Goal: Task Accomplishment & Management: Manage account settings

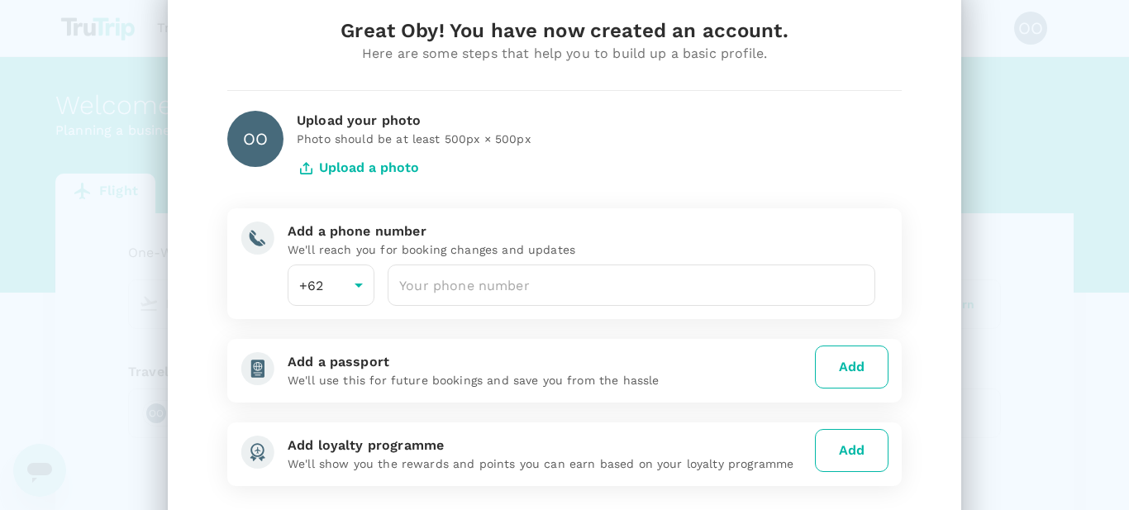
scroll to position [128, 0]
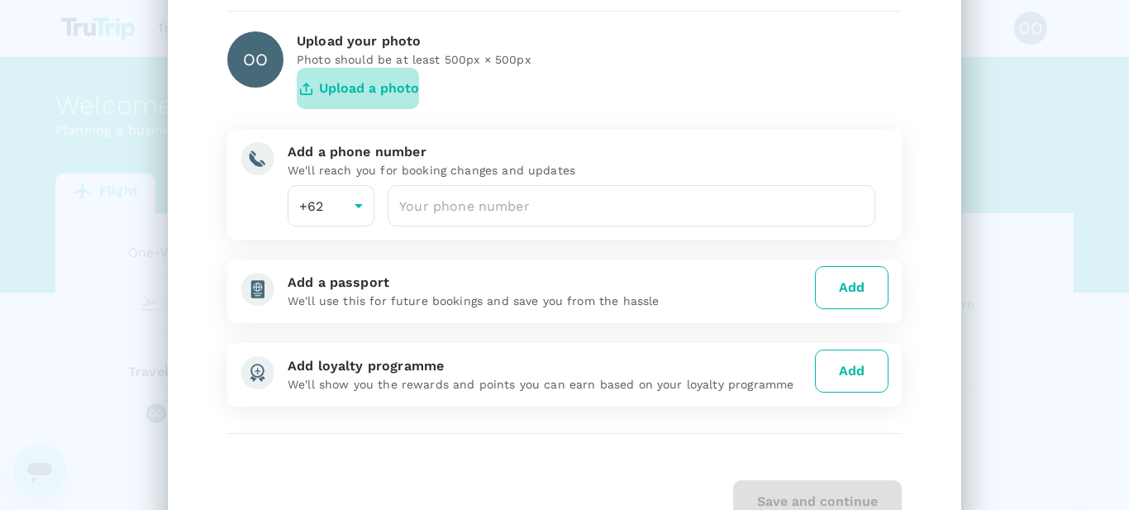
click at [368, 95] on button "Upload a photo" at bounding box center [358, 88] width 122 height 41
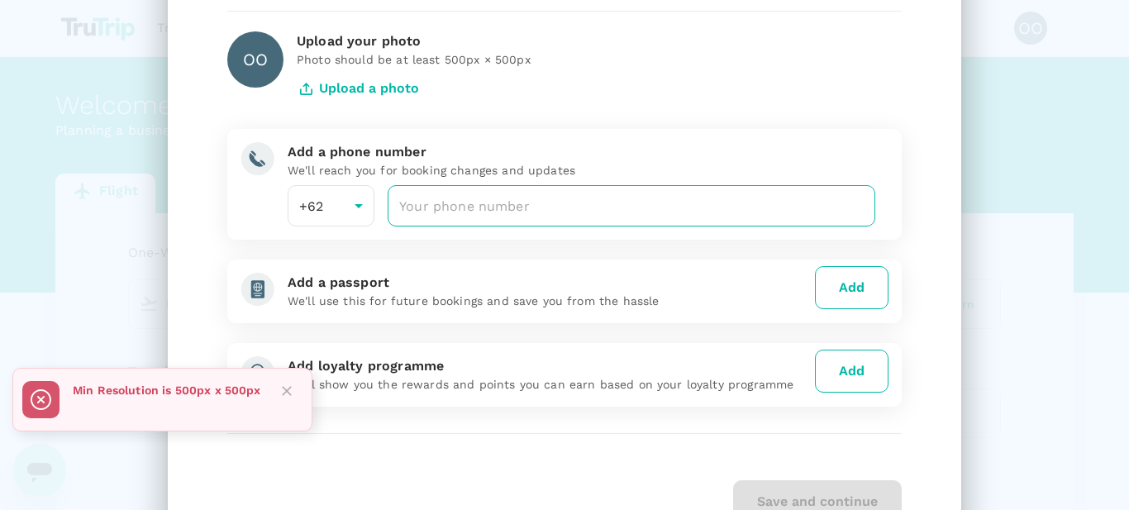
click at [499, 208] on input "number" at bounding box center [632, 205] width 488 height 41
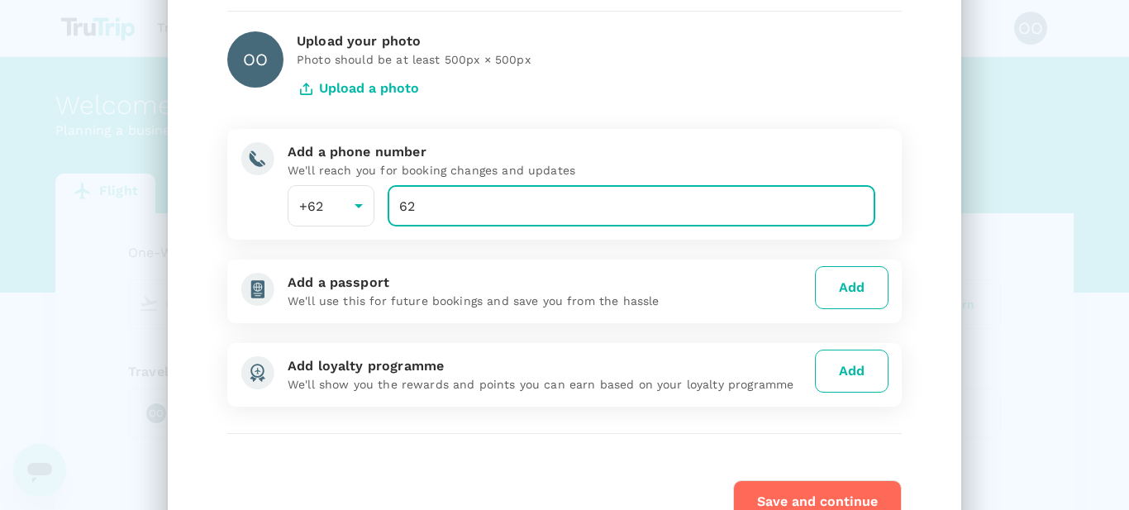
type input "6"
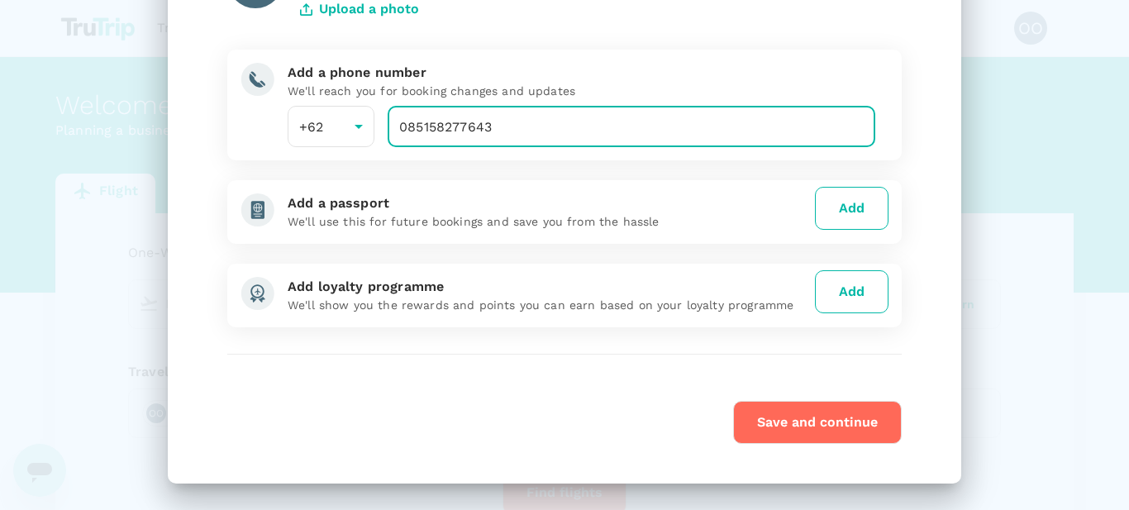
type input "085158277643"
click at [855, 424] on button "Save and continue" at bounding box center [817, 422] width 169 height 43
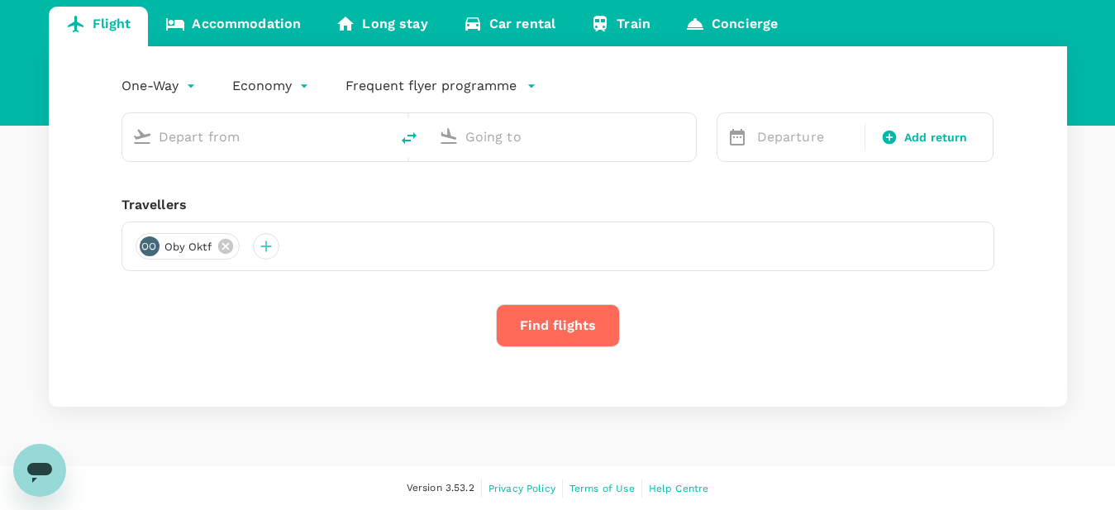
scroll to position [0, 0]
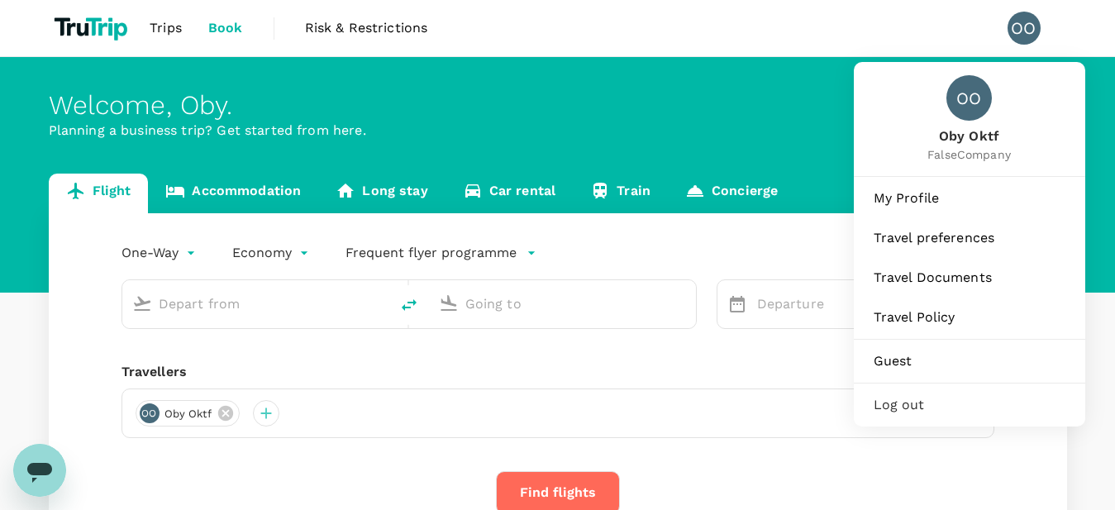
click at [1034, 25] on div "OO" at bounding box center [1024, 28] width 33 height 33
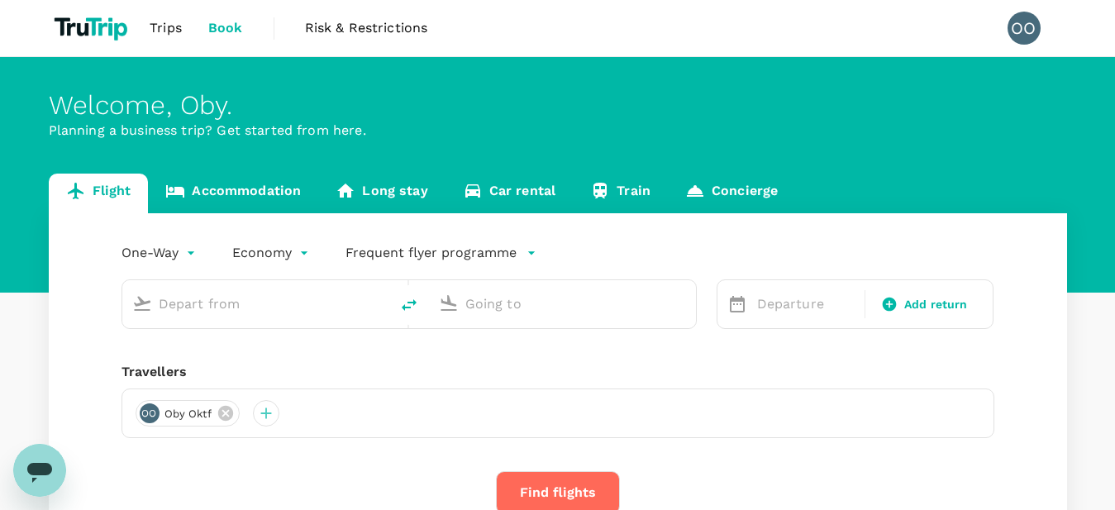
click at [1034, 25] on div "OO" at bounding box center [1024, 28] width 33 height 33
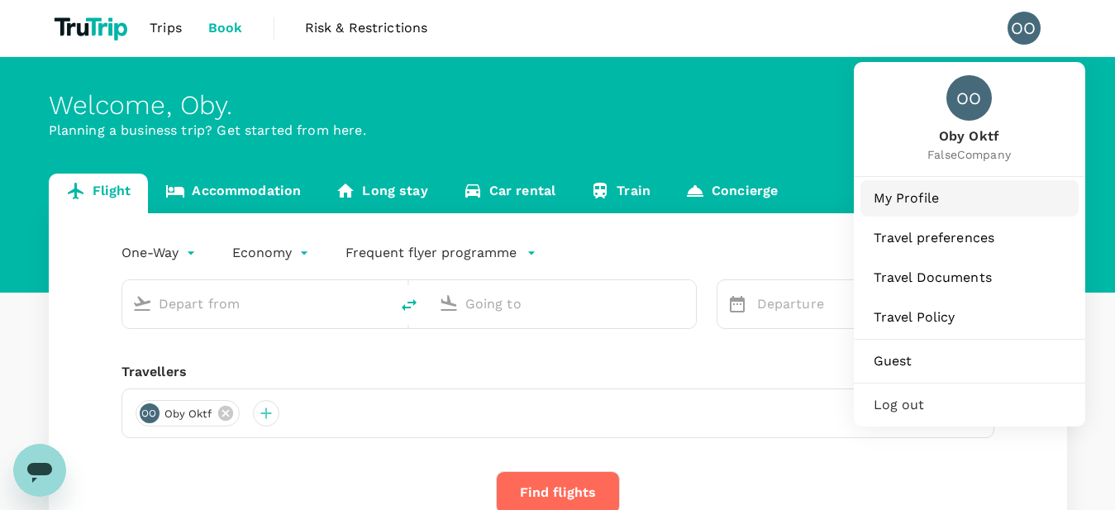
click at [920, 198] on span "My Profile" at bounding box center [970, 199] width 192 height 20
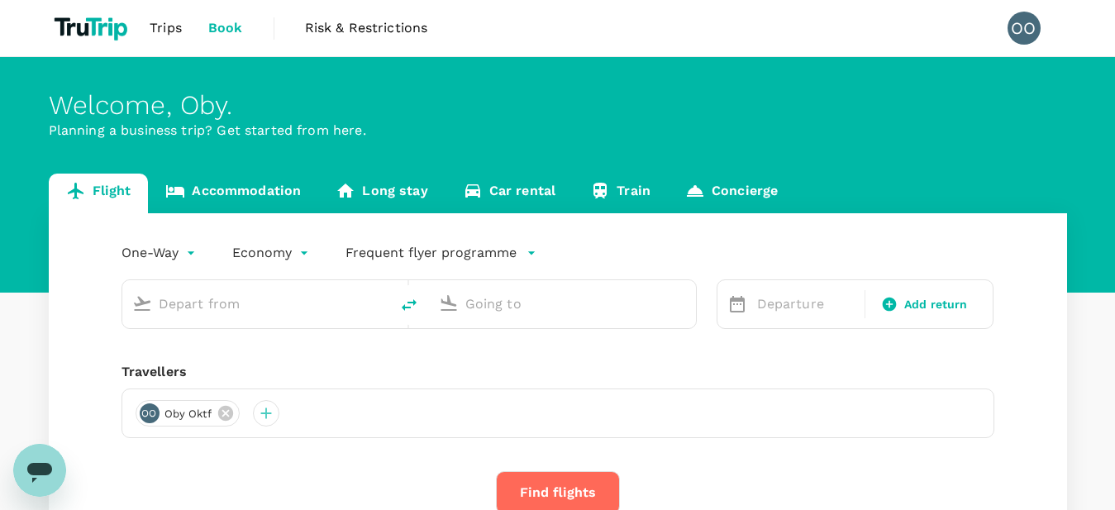
click at [1038, 30] on div "OO" at bounding box center [1024, 28] width 33 height 33
click at [1016, 33] on div "OO" at bounding box center [1024, 28] width 33 height 33
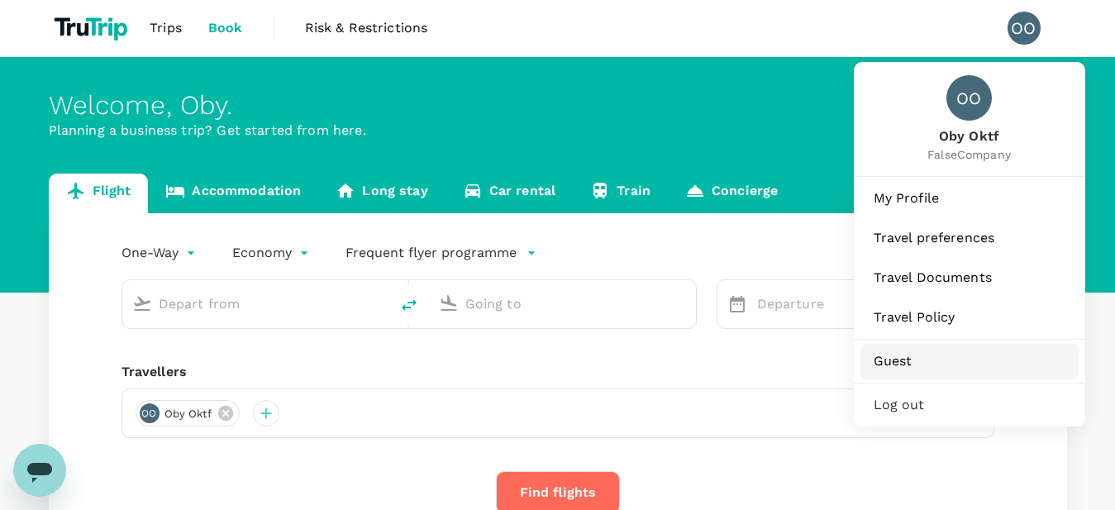
click at [924, 378] on link "Guest" at bounding box center [970, 361] width 218 height 36
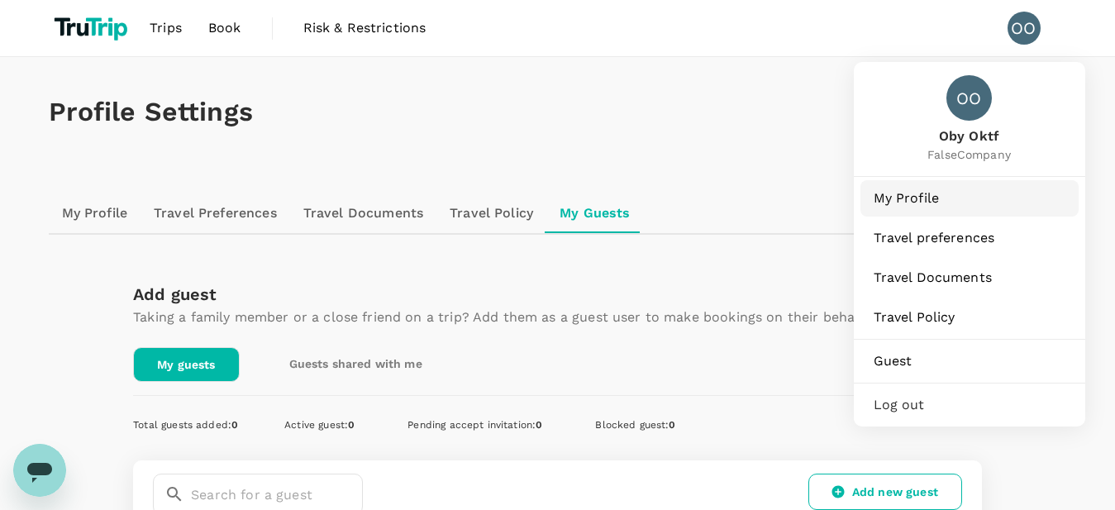
click at [925, 195] on span "My Profile" at bounding box center [970, 199] width 192 height 20
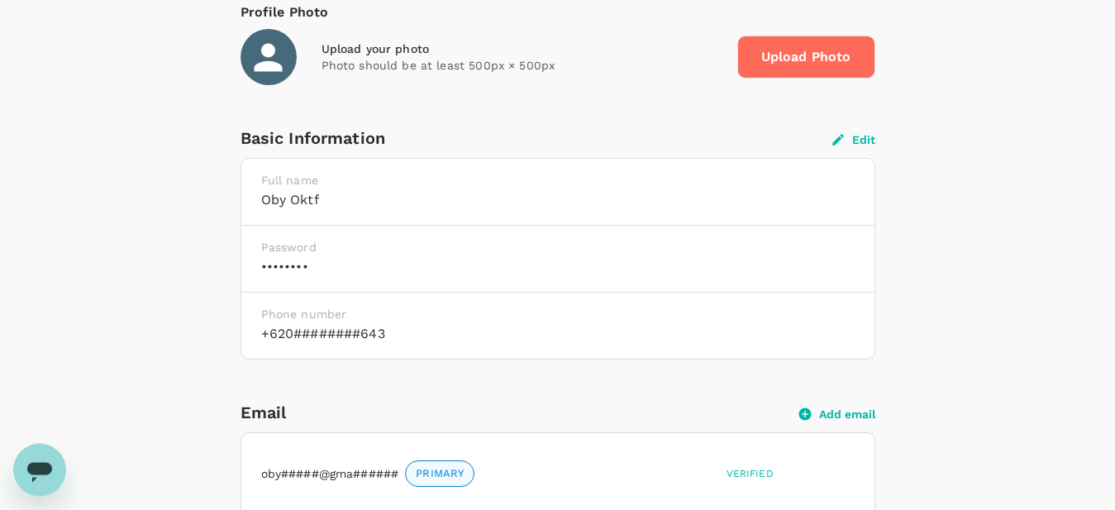
scroll to position [337, 0]
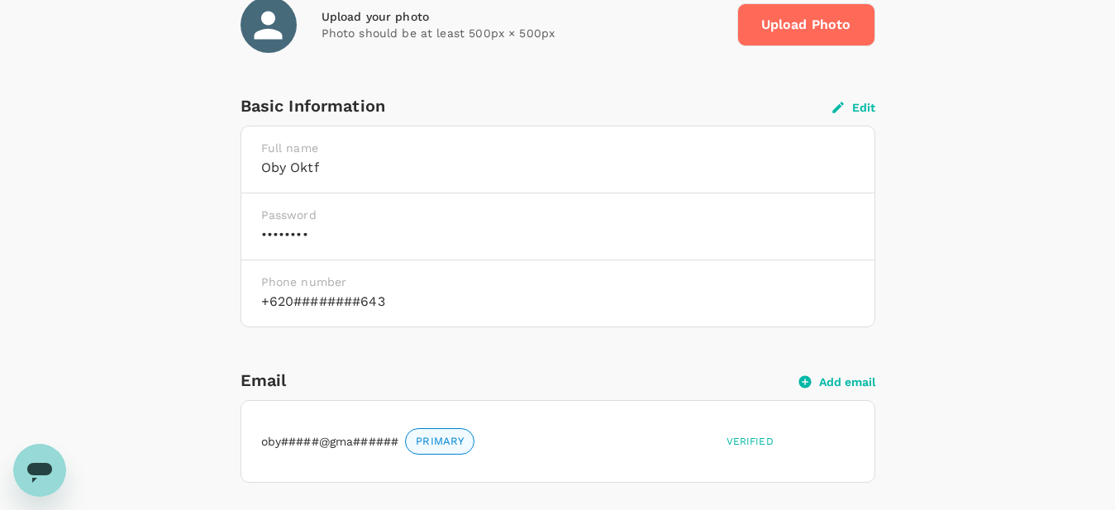
click at [858, 109] on button "Edit" at bounding box center [854, 107] width 43 height 15
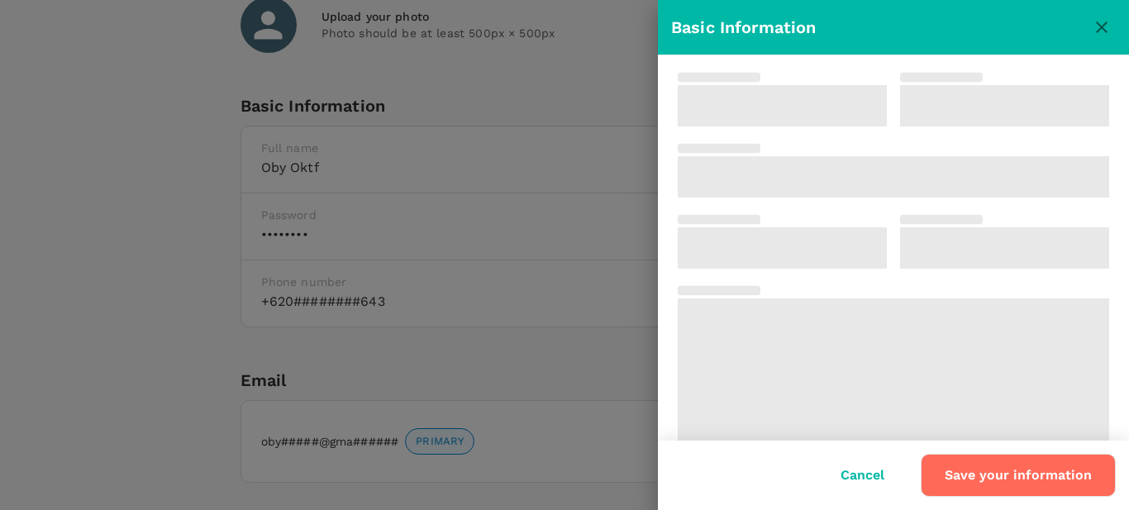
type input "Oby"
type input "Oktf"
type input "62"
type input "085158277643"
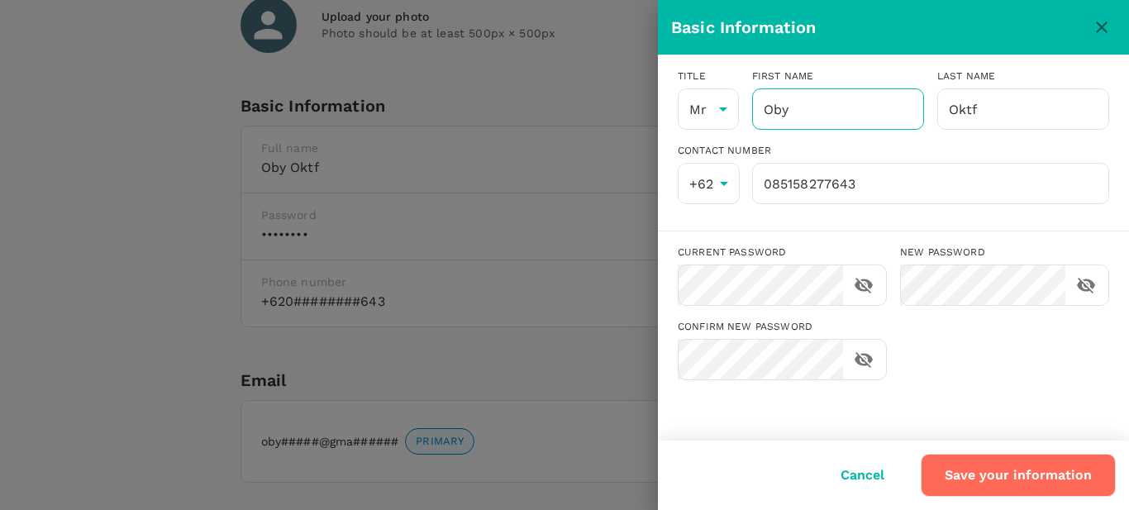
click at [799, 112] on input "Oby" at bounding box center [838, 108] width 172 height 41
type input "Obyy"
click at [976, 473] on button "Save your information" at bounding box center [1018, 475] width 195 height 43
click at [1101, 21] on icon "close" at bounding box center [1102, 27] width 20 height 20
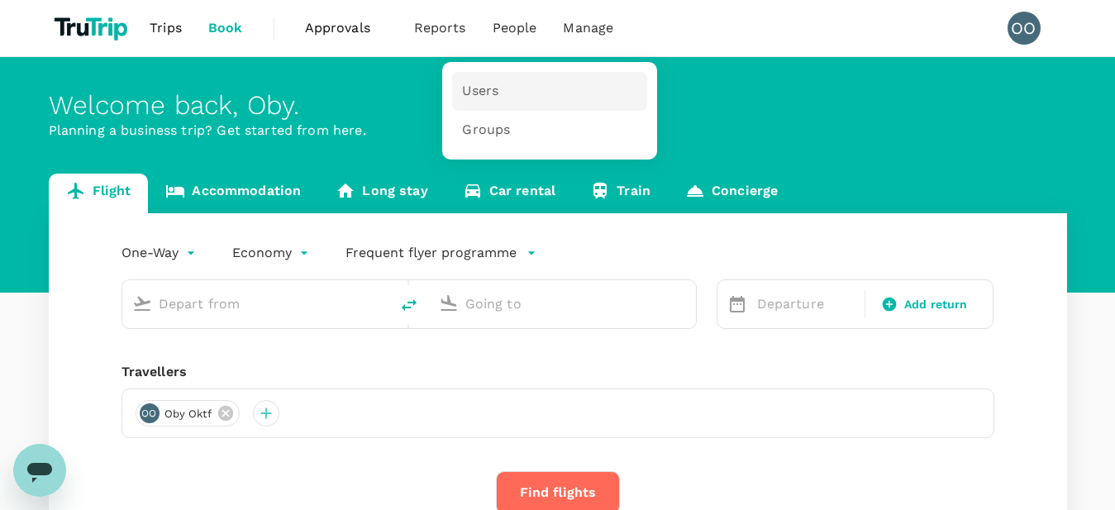
click at [504, 88] on link "Users" at bounding box center [549, 91] width 195 height 39
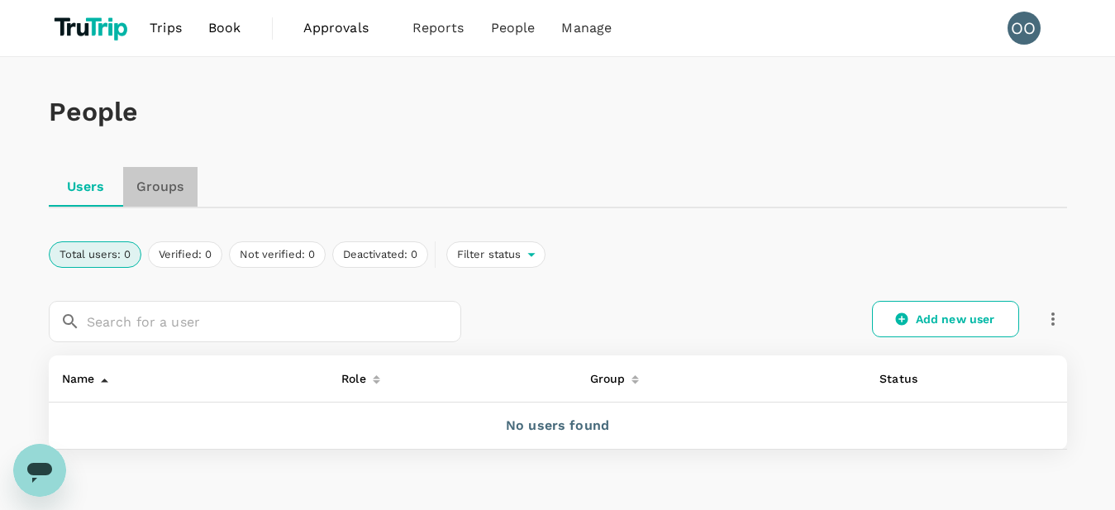
click at [151, 187] on link "Groups" at bounding box center [160, 187] width 74 height 40
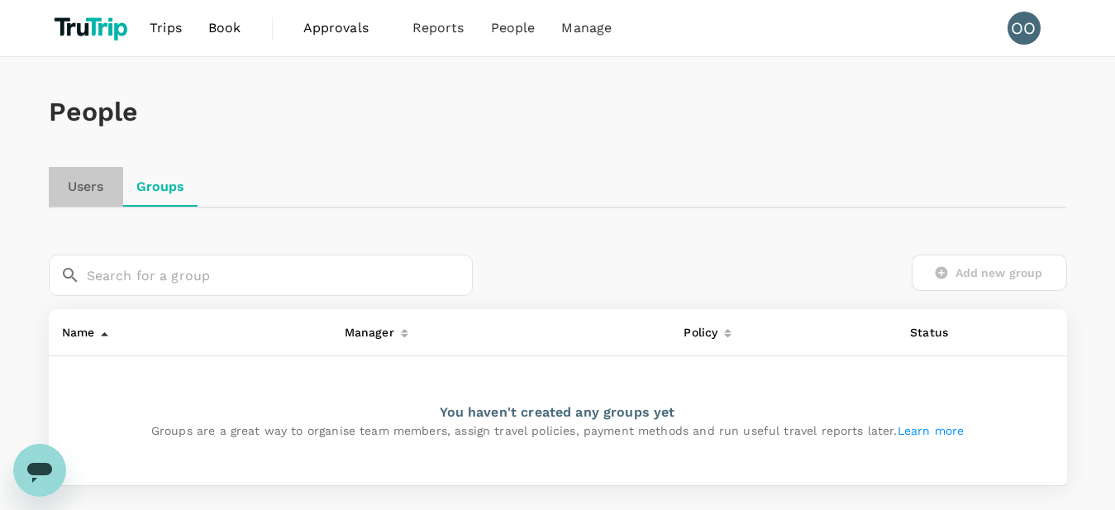
click at [94, 188] on link "Users" at bounding box center [86, 187] width 74 height 40
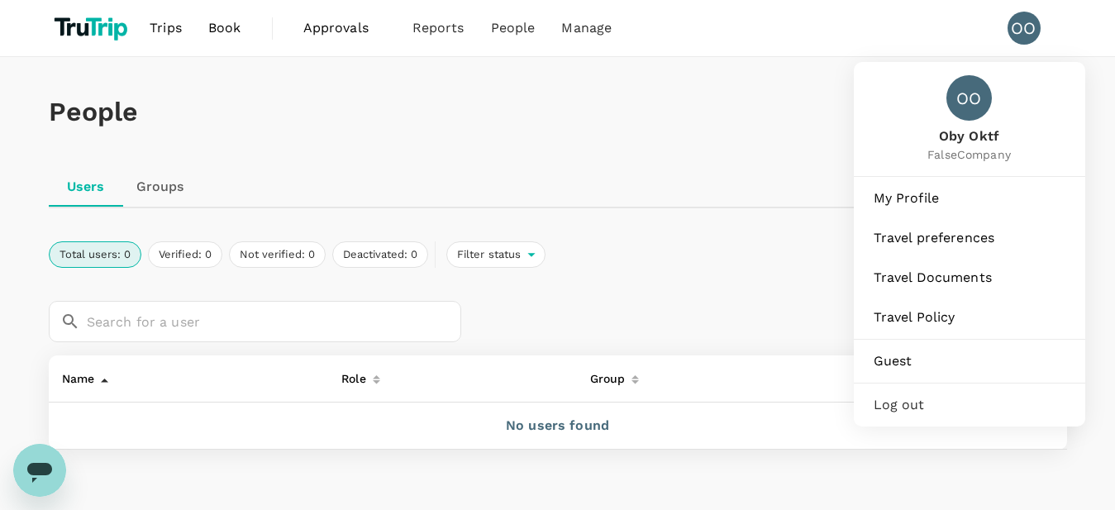
click at [1029, 34] on div "OO" at bounding box center [1024, 28] width 33 height 33
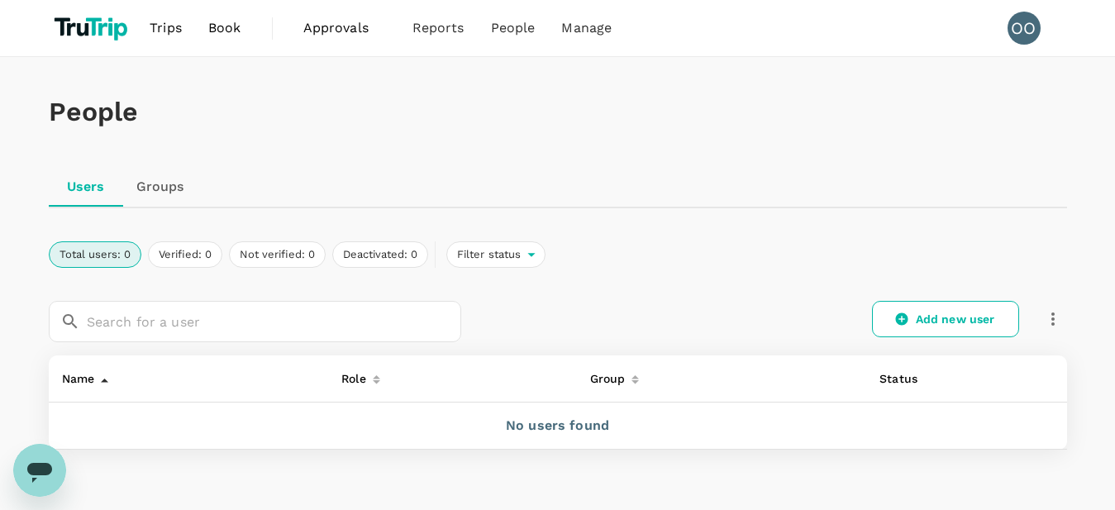
click at [1029, 34] on div "OO" at bounding box center [1024, 28] width 33 height 33
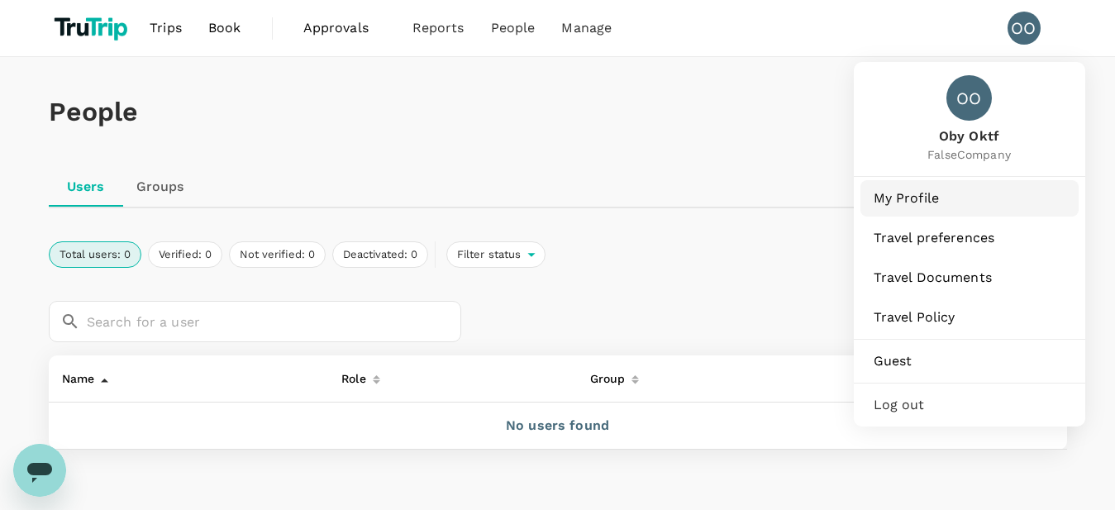
click at [919, 194] on span "My Profile" at bounding box center [970, 199] width 192 height 20
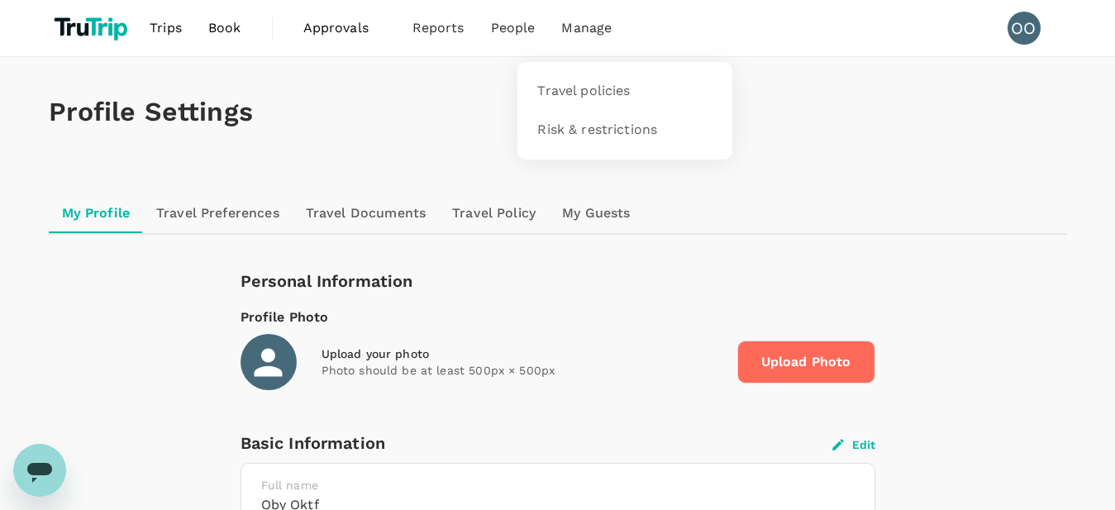
click at [621, 26] on li "Manage" at bounding box center [586, 28] width 77 height 56
click at [169, 36] on span "Trips" at bounding box center [166, 28] width 32 height 20
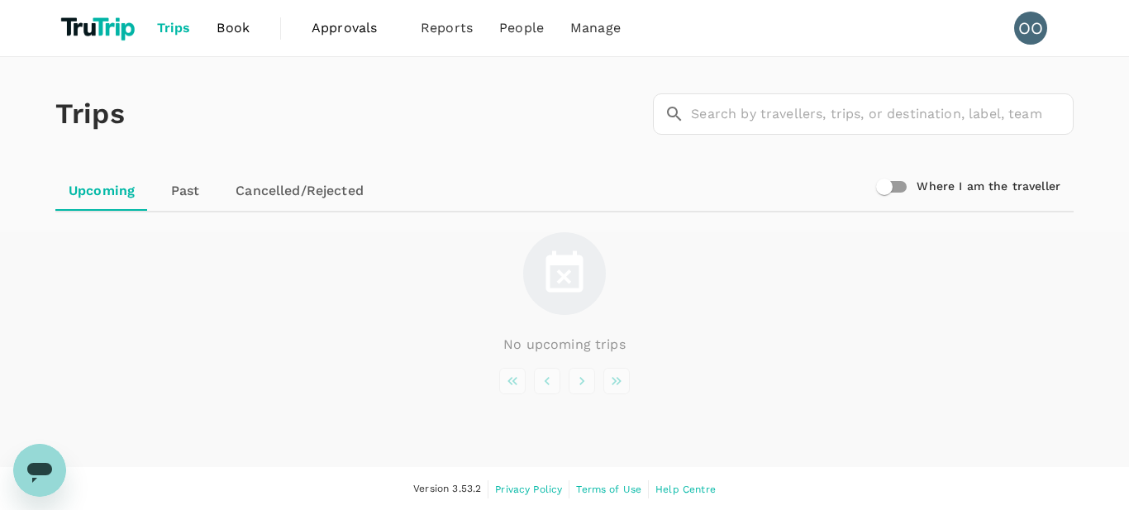
click at [231, 29] on span "Book" at bounding box center [233, 28] width 33 height 20
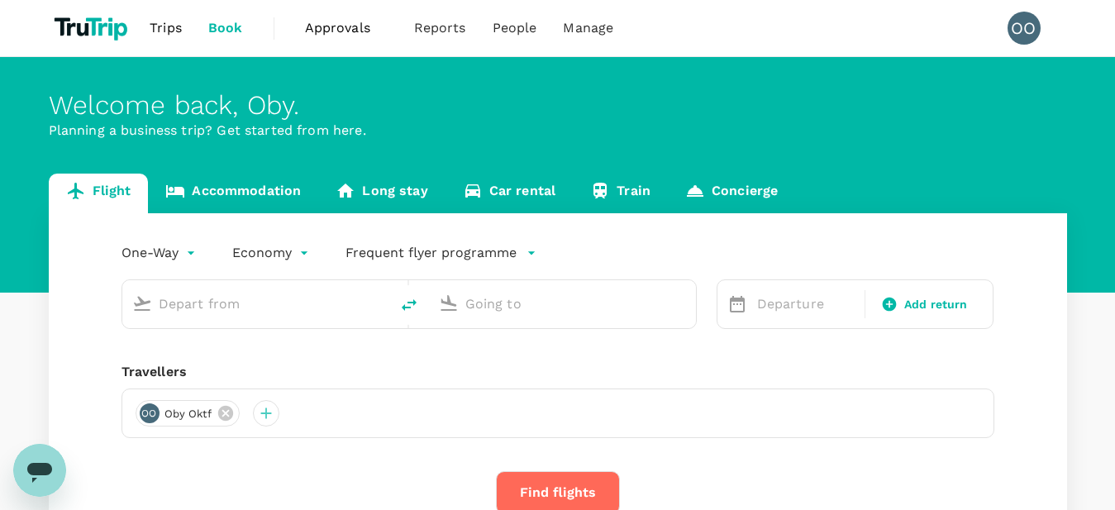
click at [360, 38] on span "Approvals 0" at bounding box center [346, 28] width 83 height 26
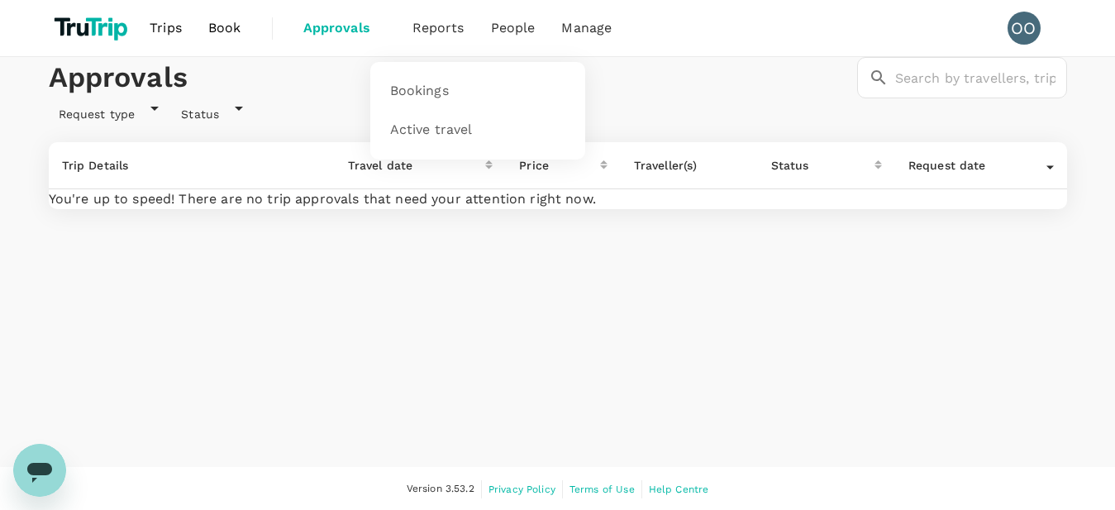
click at [435, 36] on span "Reports" at bounding box center [439, 28] width 52 height 20
click at [427, 82] on span "Bookings" at bounding box center [419, 91] width 59 height 19
